Goal: Information Seeking & Learning: Learn about a topic

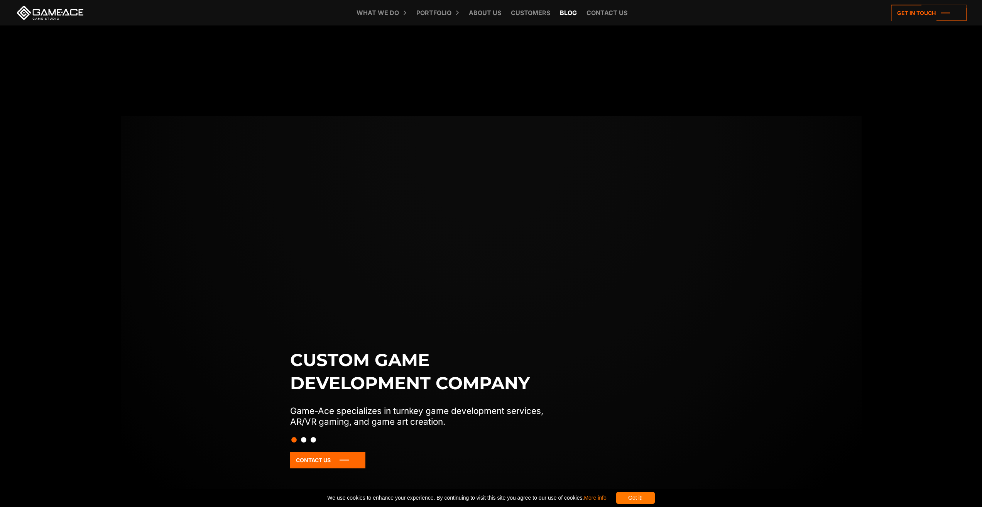
click at [569, 13] on link "Blog" at bounding box center [568, 12] width 25 height 25
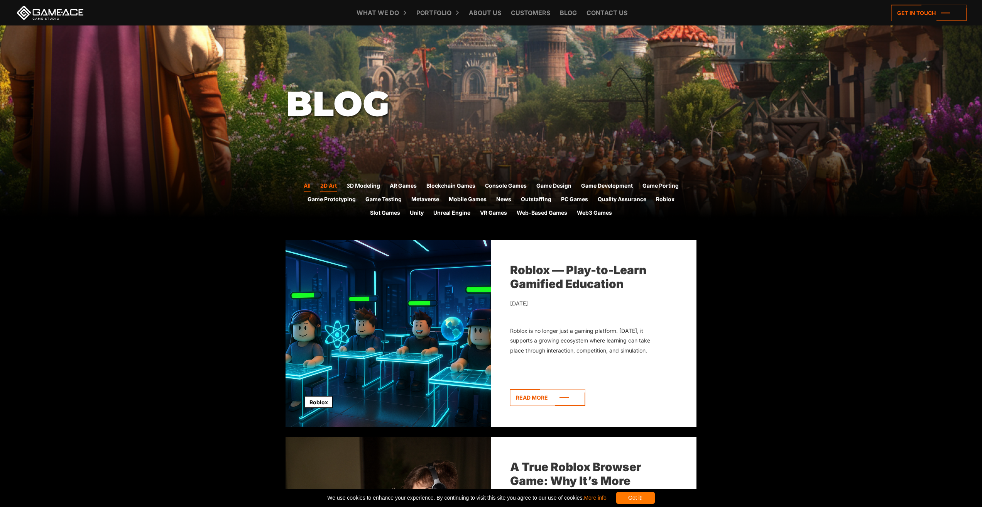
scroll to position [192, 0]
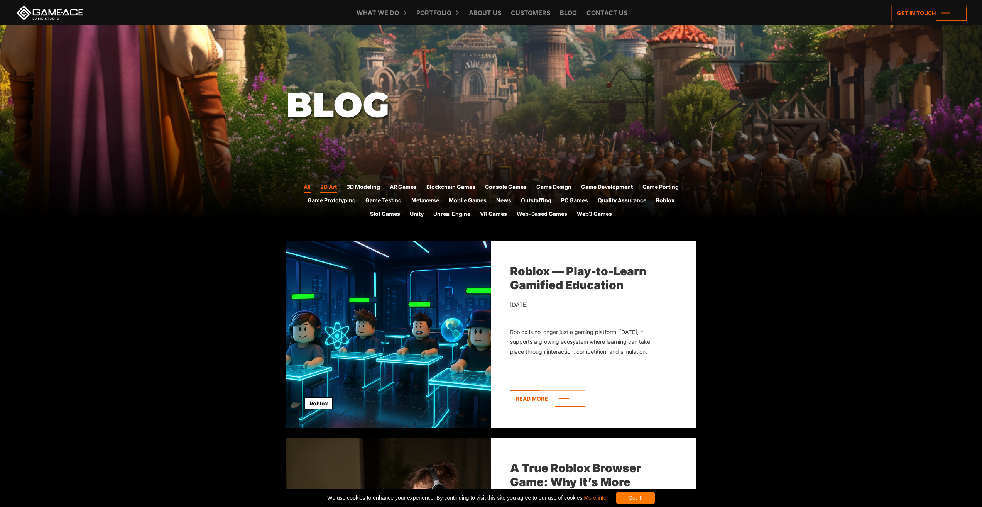
click at [334, 186] on link "2D Art" at bounding box center [328, 188] width 17 height 10
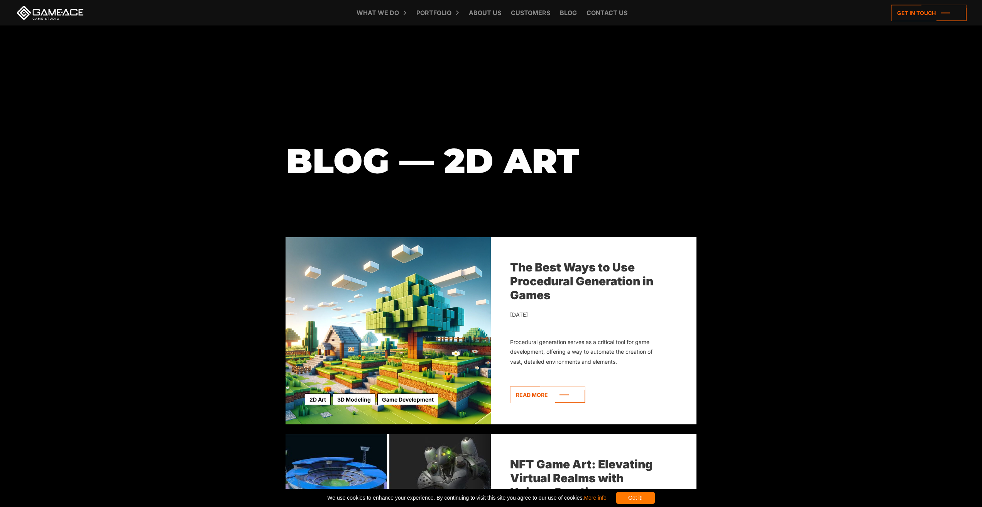
scroll to position [154, 0]
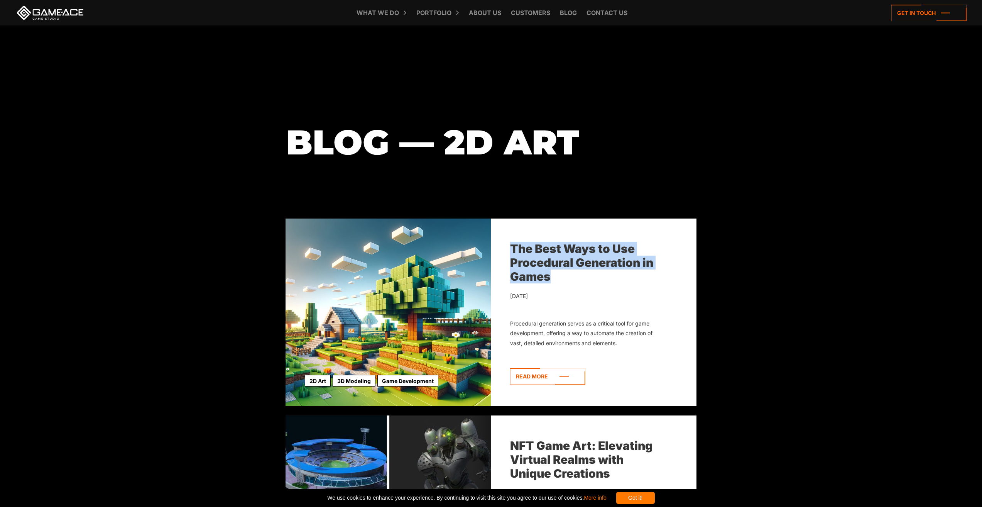
drag, startPoint x: 602, startPoint y: 282, endPoint x: 510, endPoint y: 250, distance: 97.3
click at [510, 250] on div "The Best Ways to Use Procedural Generation in Games" at bounding box center [586, 263] width 152 height 42
copy link "The Best Ways to Use Procedural Generation in Games"
click at [722, 175] on div "Blog — 2D Art" at bounding box center [491, 44] width 982 height 347
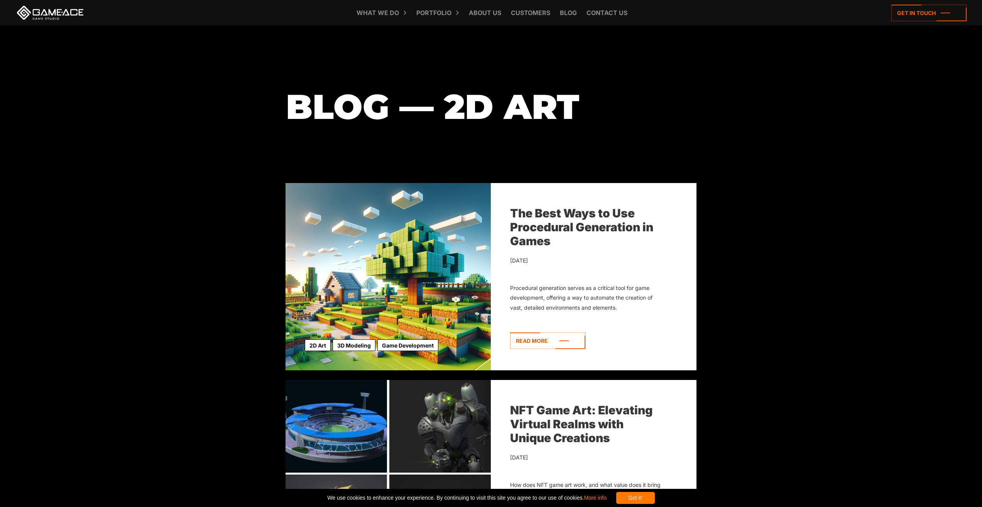
scroll to position [193, 0]
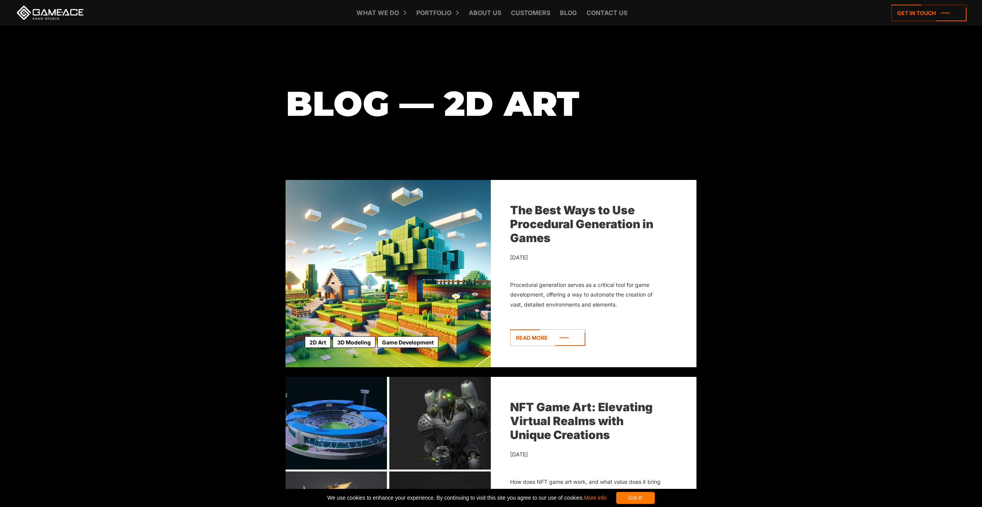
click at [809, 139] on div "Blog — 2D Art" at bounding box center [491, 6] width 982 height 347
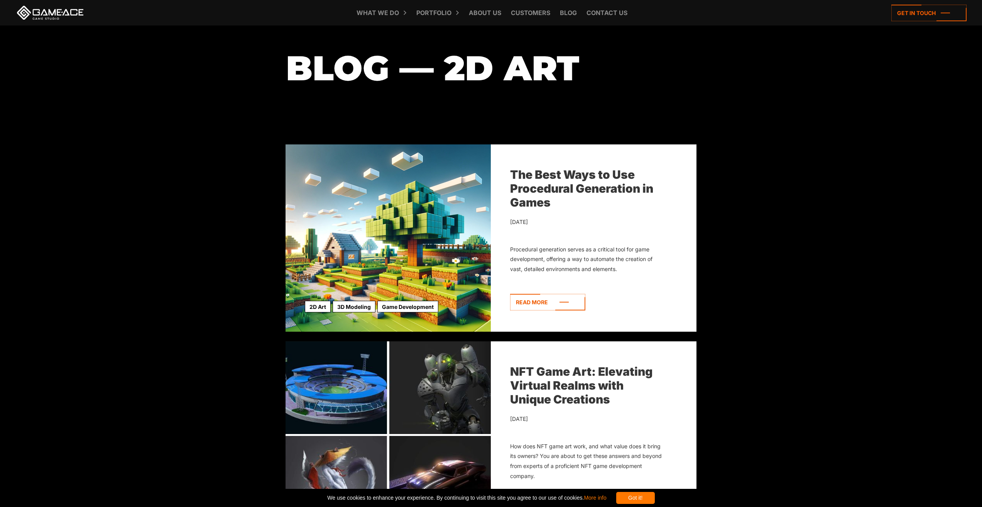
scroll to position [232, 0]
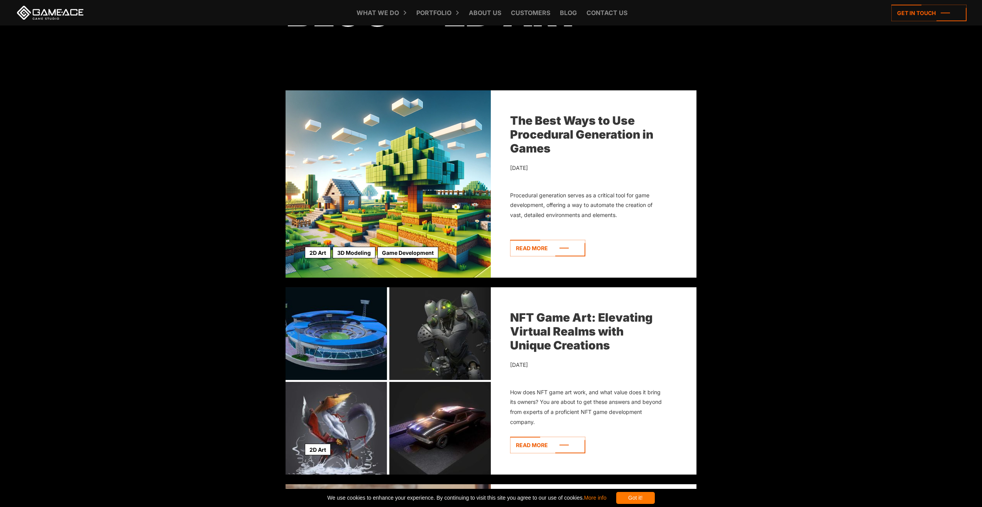
scroll to position [309, 0]
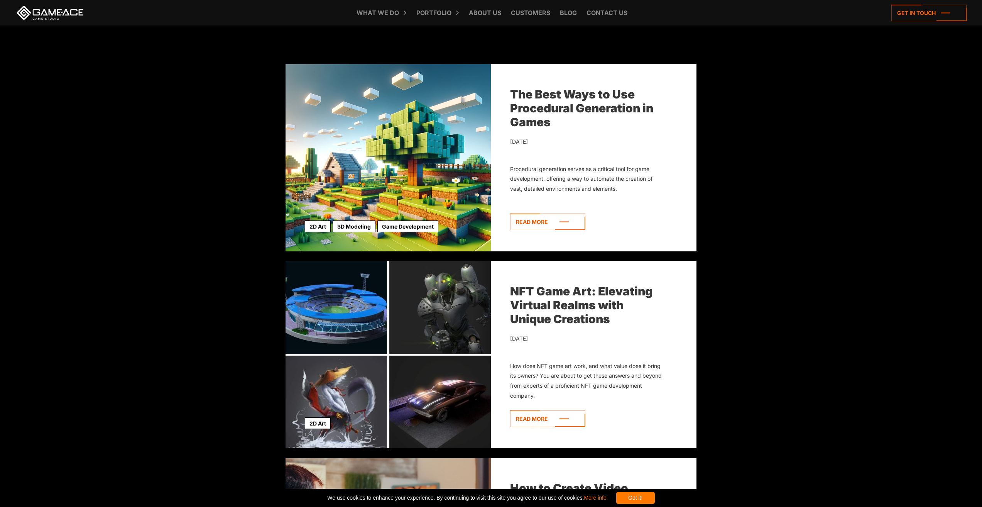
drag, startPoint x: 636, startPoint y: 326, endPoint x: 511, endPoint y: 287, distance: 130.6
click at [511, 287] on div "NFT Game Art: Elevating Virtual Realms with Unique Creations June 22, 2022 How …" at bounding box center [594, 354] width 206 height 187
click at [507, 277] on div "NFT Game Art: Elevating Virtual Realms with Unique Creations June 22, 2022 How …" at bounding box center [594, 354] width 206 height 187
drag, startPoint x: 505, startPoint y: 282, endPoint x: 626, endPoint y: 319, distance: 126.4
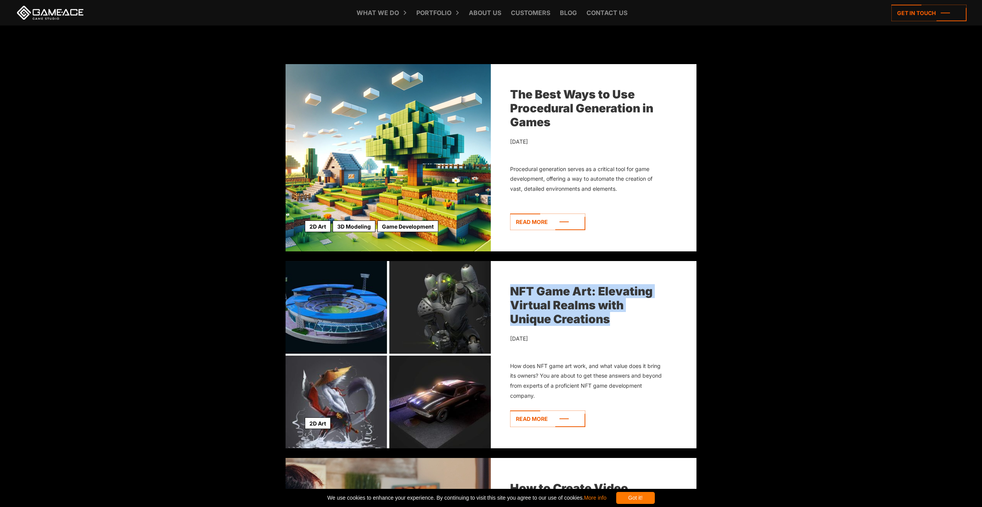
click at [626, 319] on div "NFT Game Art: Elevating Virtual Realms with Unique Creations June 22, 2022 How …" at bounding box center [594, 354] width 206 height 187
copy link "NFT Game Art: Elevating Virtual Realms with Unique Creations"
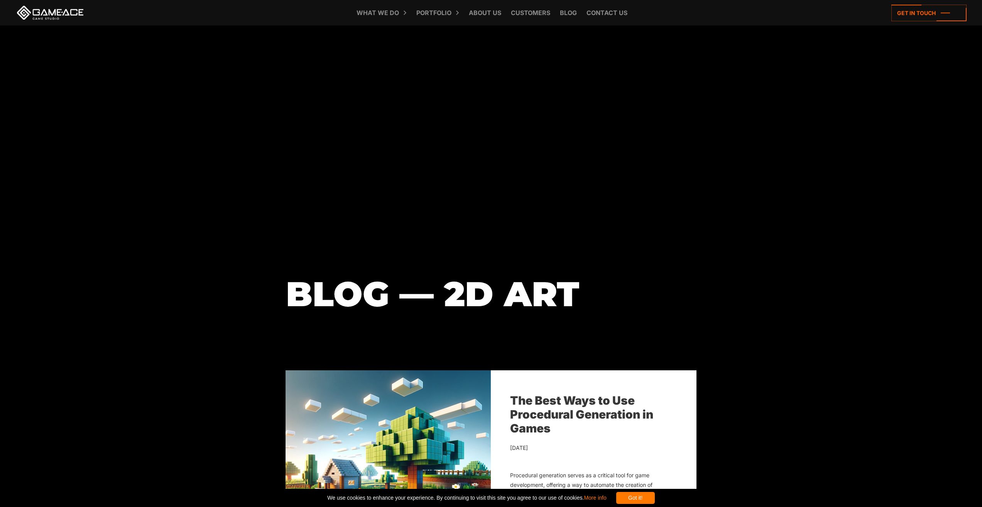
scroll to position [0, 0]
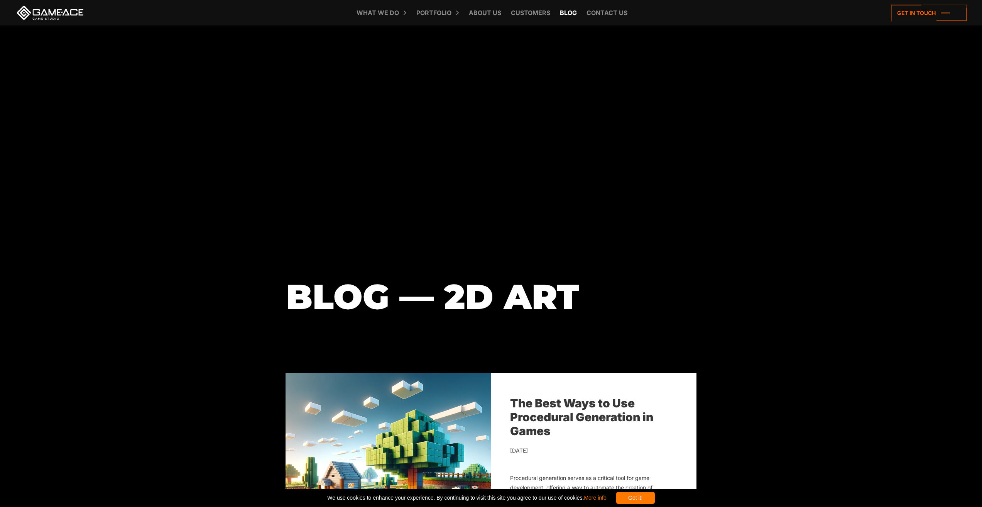
click at [559, 13] on link "Blog" at bounding box center [568, 12] width 25 height 25
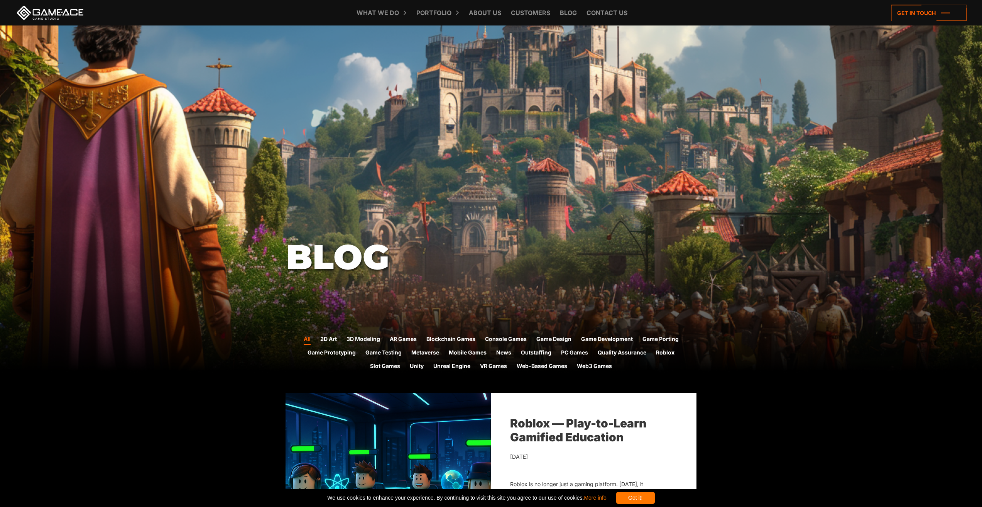
scroll to position [77, 0]
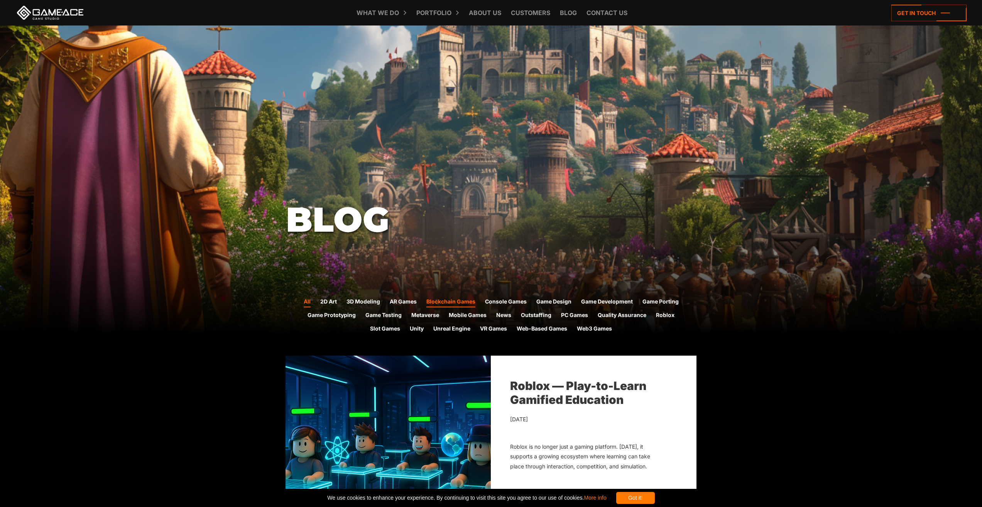
click at [438, 302] on link "Blockchain Games" at bounding box center [450, 302] width 49 height 10
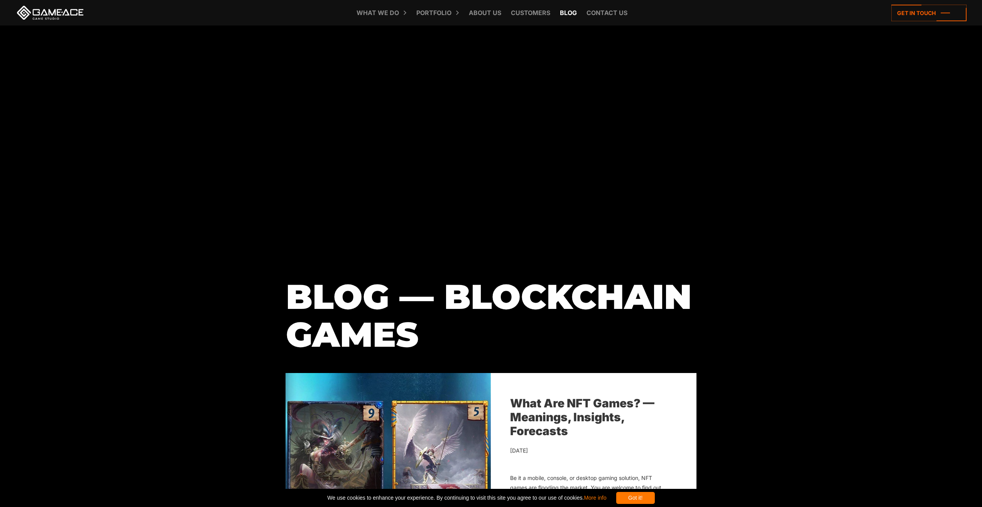
click at [574, 12] on link "Blog" at bounding box center [568, 12] width 25 height 25
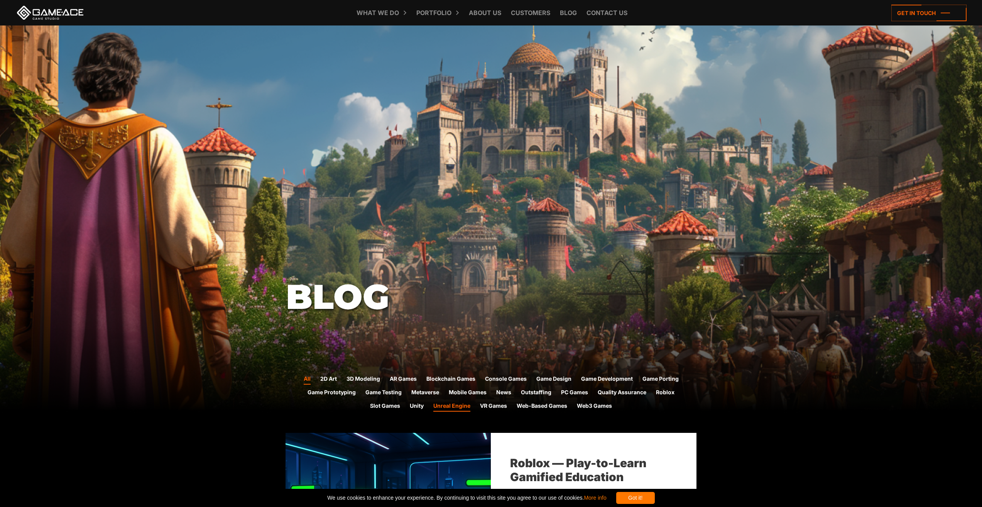
click at [445, 404] on link "Unreal Engine" at bounding box center [451, 406] width 37 height 10
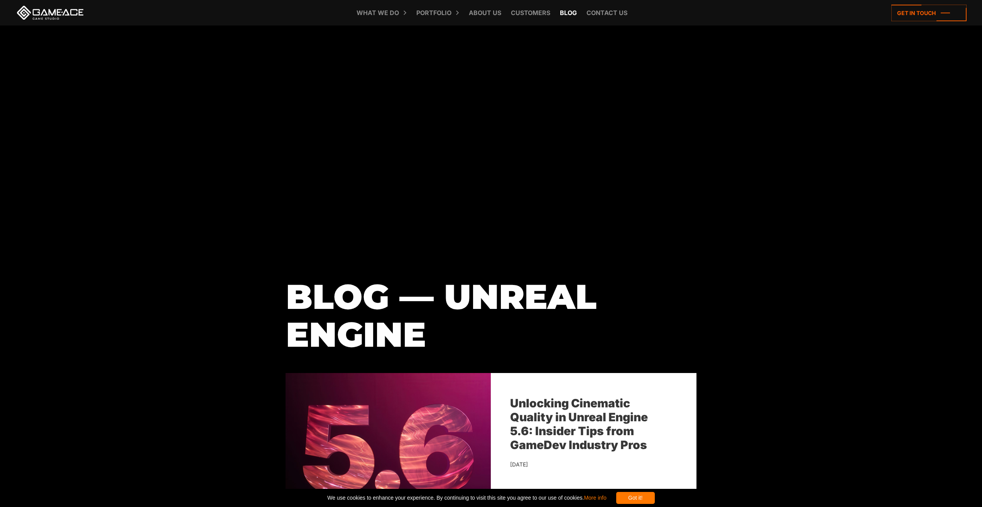
click at [570, 15] on link "Blog" at bounding box center [568, 12] width 25 height 25
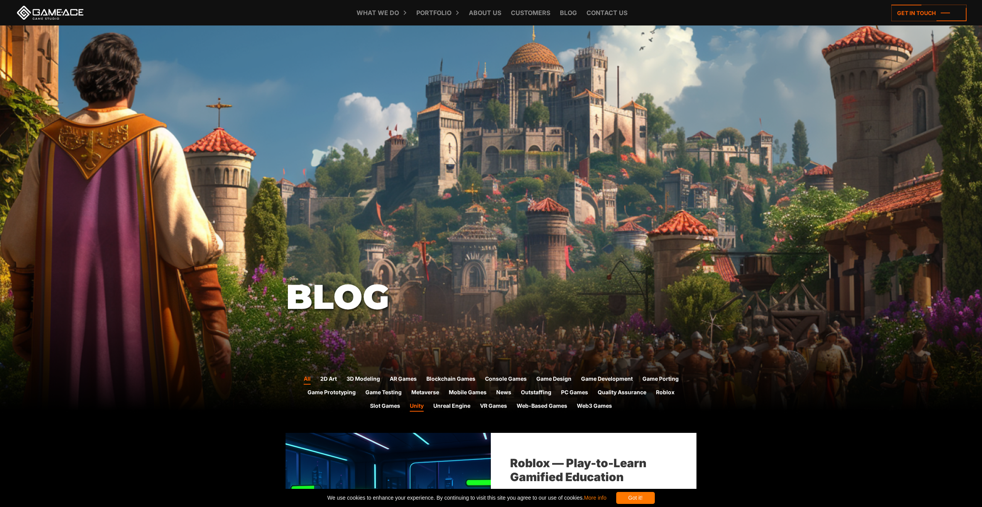
click at [415, 406] on link "Unity" at bounding box center [417, 406] width 14 height 10
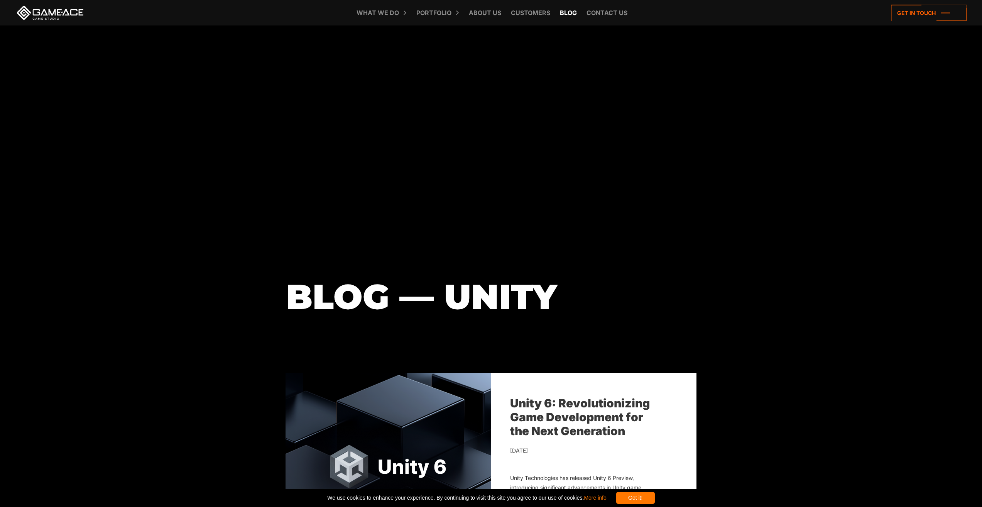
click at [572, 13] on link "Blog" at bounding box center [568, 12] width 25 height 25
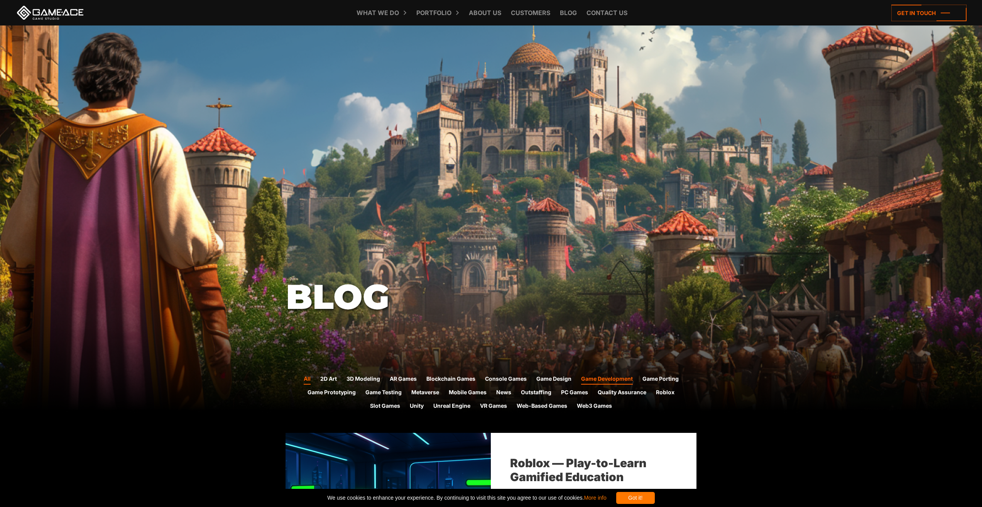
click at [614, 378] on link "Game Development" at bounding box center [607, 379] width 52 height 10
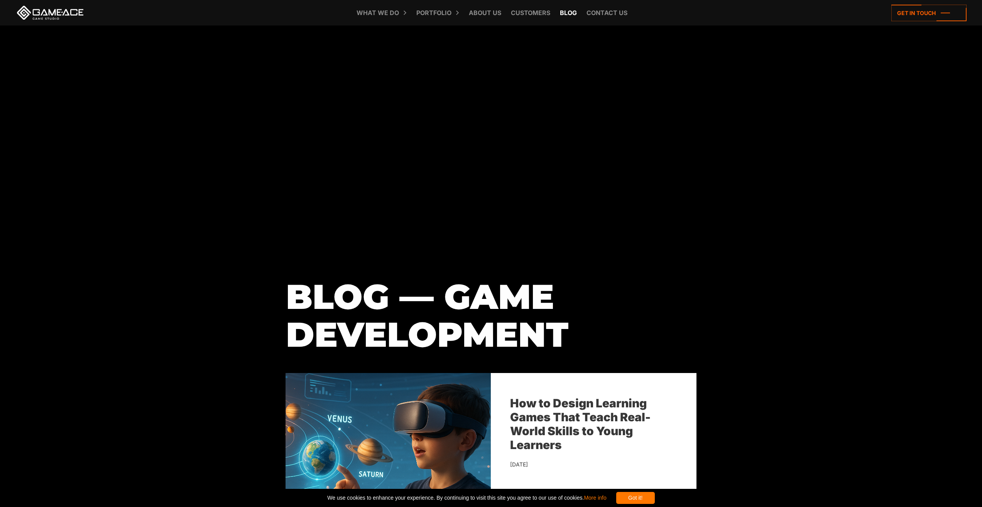
click at [570, 9] on link "Blog" at bounding box center [568, 12] width 25 height 25
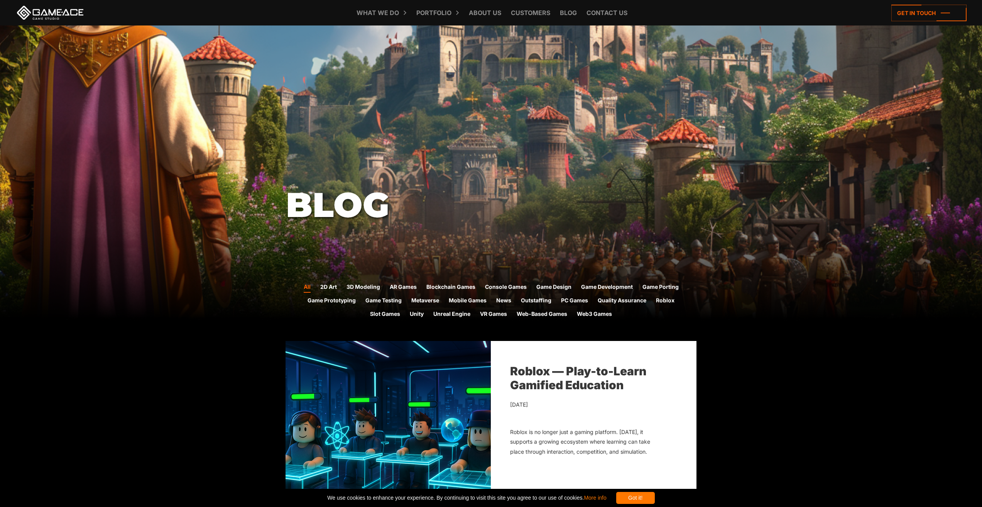
scroll to position [116, 0]
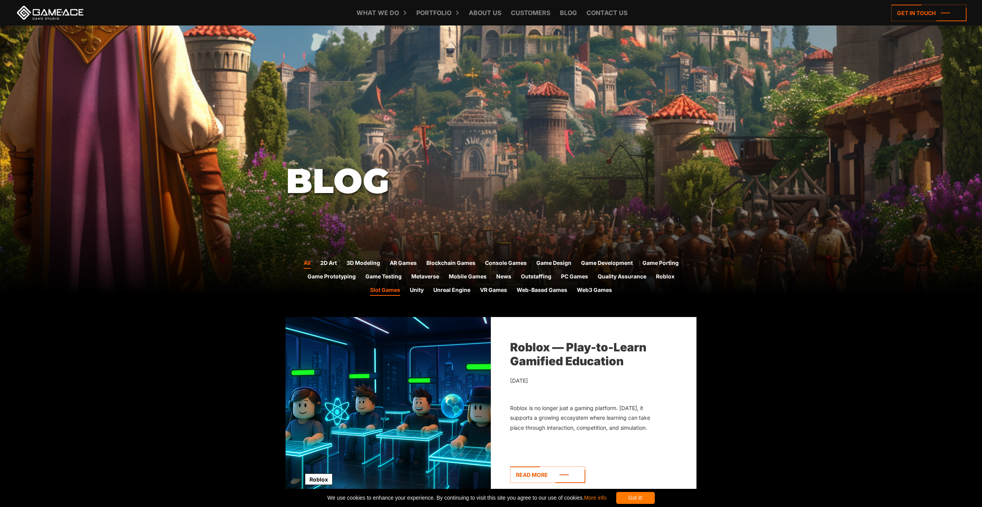
click at [389, 288] on link "Slot Games" at bounding box center [385, 291] width 30 height 10
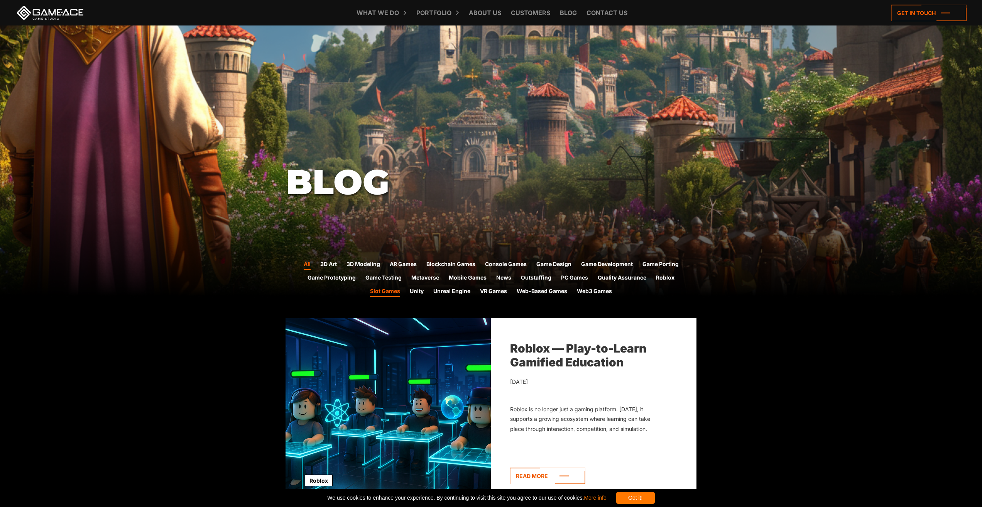
click at [380, 291] on link "Slot Games" at bounding box center [385, 292] width 30 height 10
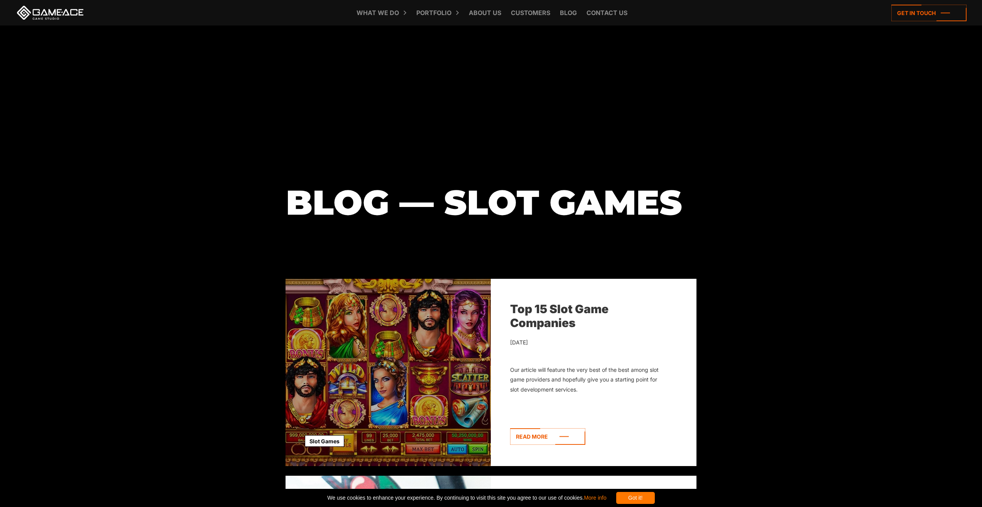
scroll to position [116, 0]
